Goal: Information Seeking & Learning: Learn about a topic

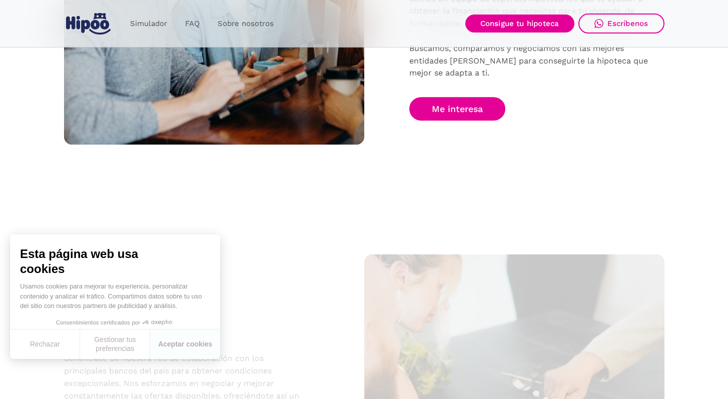
scroll to position [903, 0]
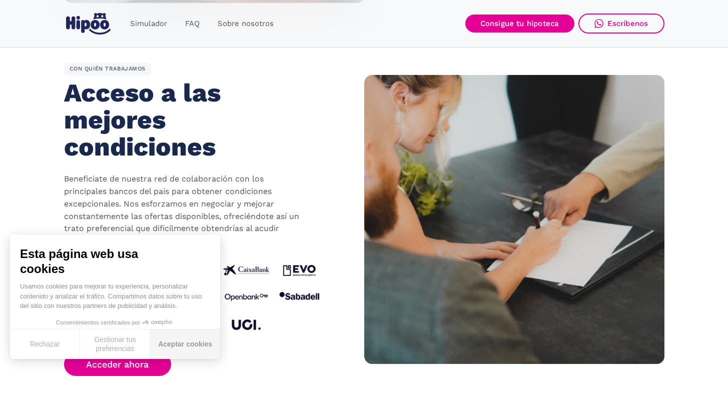
click at [181, 343] on button "Aceptar cookies" at bounding box center [185, 345] width 70 height 30
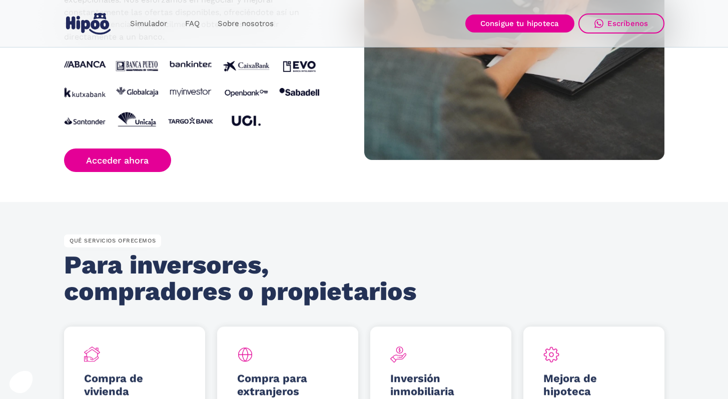
scroll to position [916, 0]
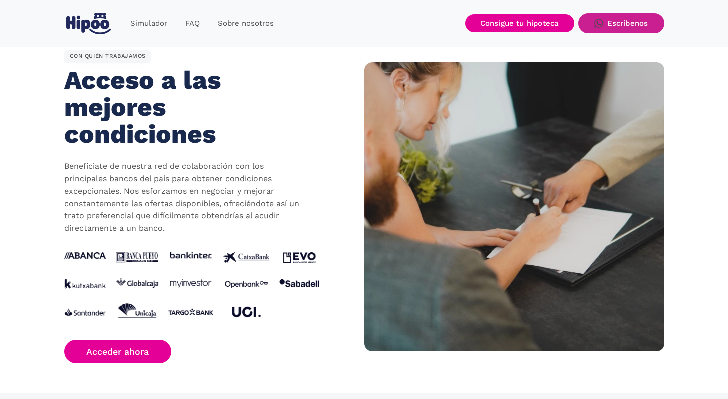
click at [625, 30] on link "Escríbenos" at bounding box center [621, 24] width 86 height 20
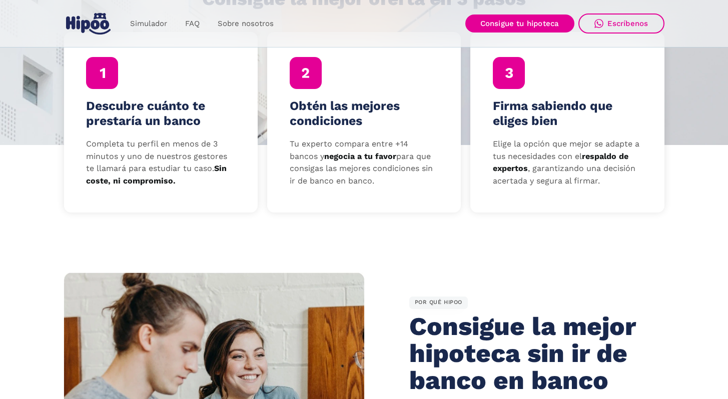
scroll to position [0, 0]
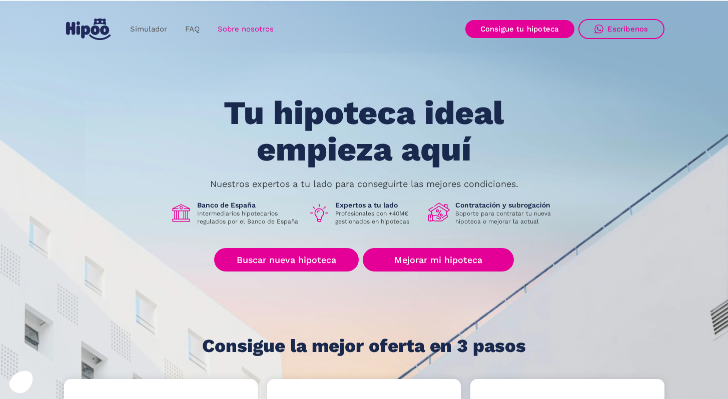
click at [232, 28] on link "Sobre nosotros" at bounding box center [246, 30] width 74 height 20
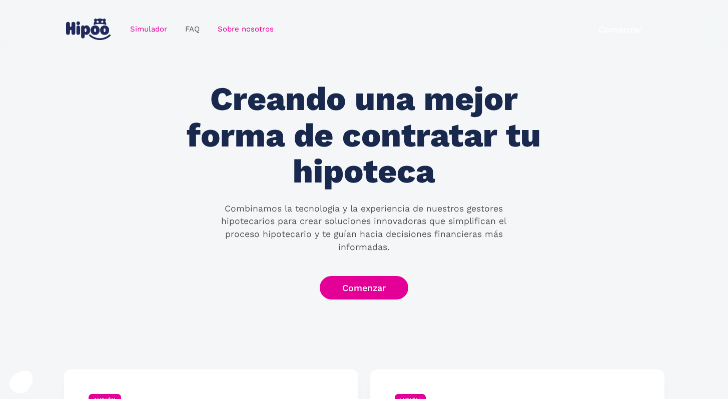
click at [147, 27] on link "Simulador" at bounding box center [148, 30] width 55 height 20
click at [83, 31] on img "home" at bounding box center [88, 30] width 45 height 22
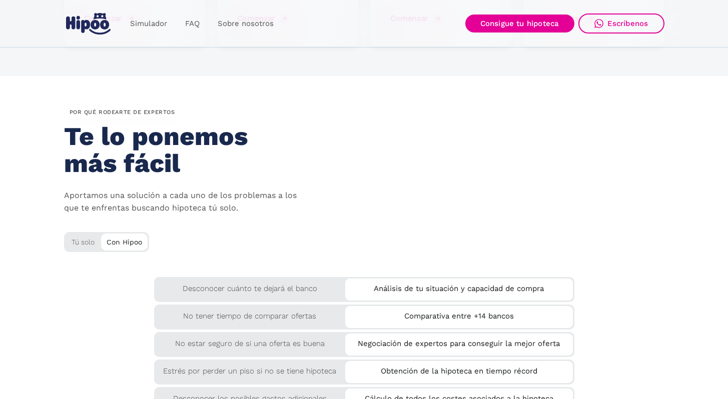
scroll to position [1671, 0]
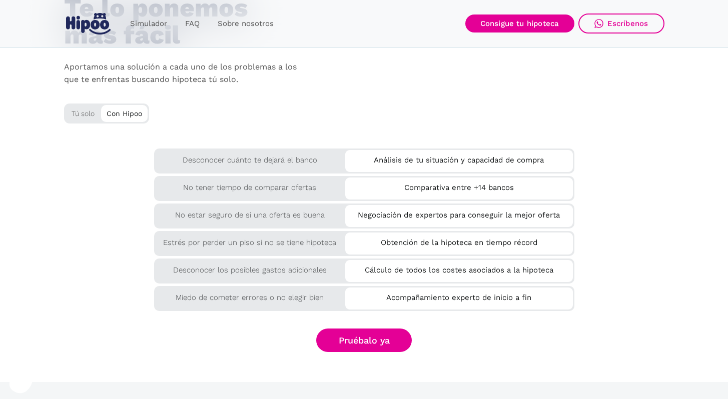
click at [74, 115] on div "Tú solo" at bounding box center [106, 112] width 85 height 17
click at [78, 115] on div "Tú solo" at bounding box center [106, 112] width 85 height 17
drag, startPoint x: 111, startPoint y: 114, endPoint x: 133, endPoint y: 115, distance: 22.1
click at [112, 114] on div "Con Hipoo" at bounding box center [124, 112] width 47 height 15
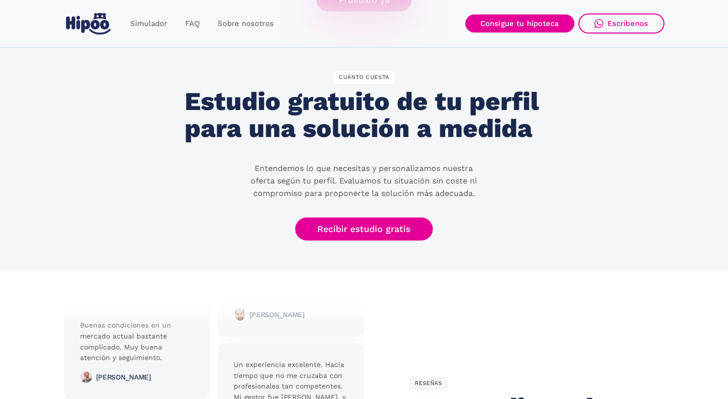
scroll to position [2555, 0]
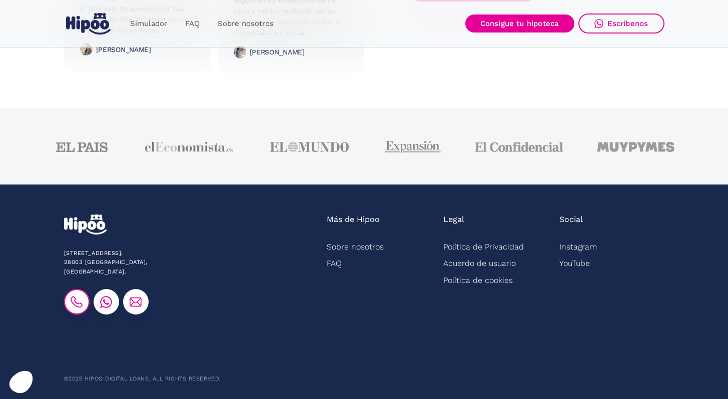
click at [75, 296] on img at bounding box center [77, 302] width 12 height 12
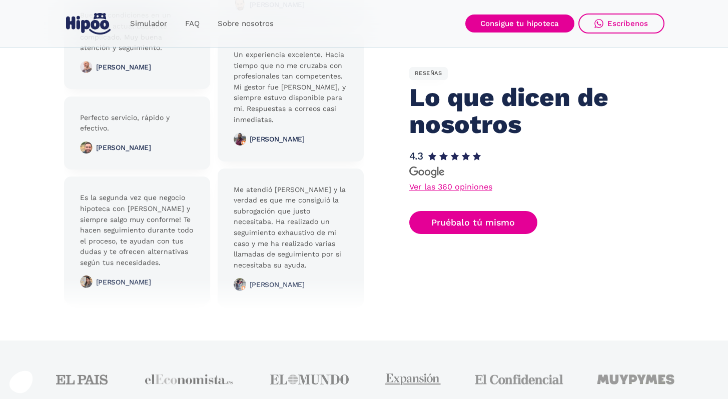
scroll to position [2104, 0]
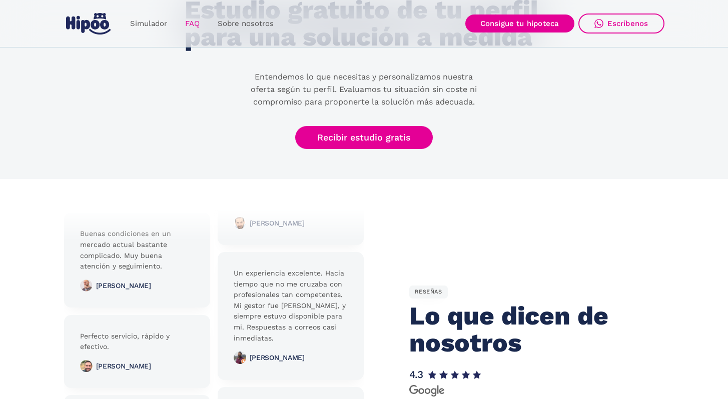
click at [198, 30] on link "FAQ" at bounding box center [192, 24] width 33 height 20
